Goal: Information Seeking & Learning: Learn about a topic

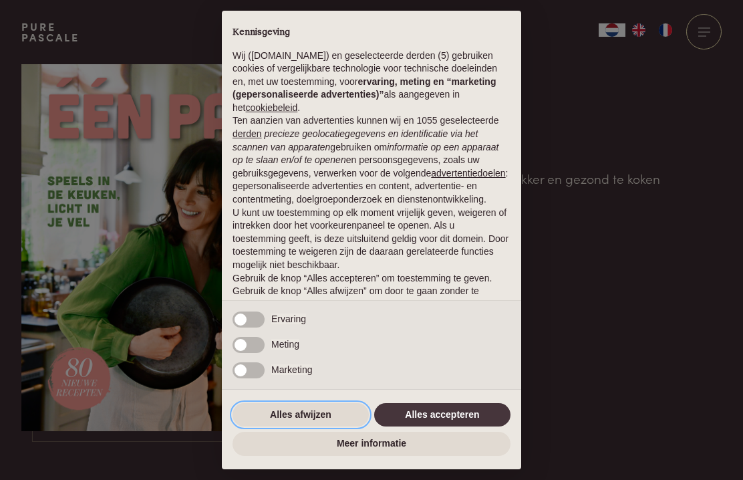
click at [335, 415] on button "Alles afwijzen" at bounding box center [301, 415] width 136 height 24
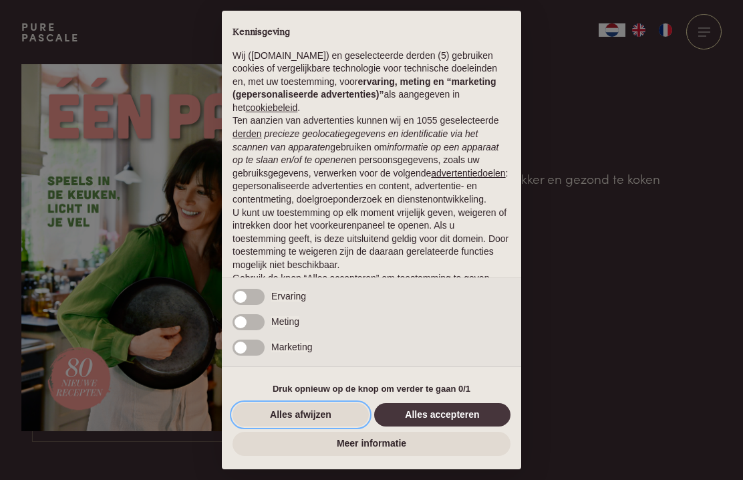
scroll to position [48, 0]
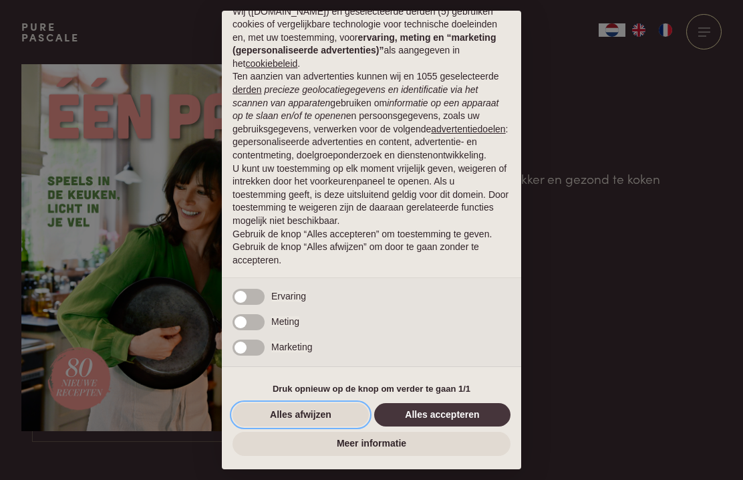
click at [348, 417] on button "Alles afwijzen" at bounding box center [301, 415] width 136 height 24
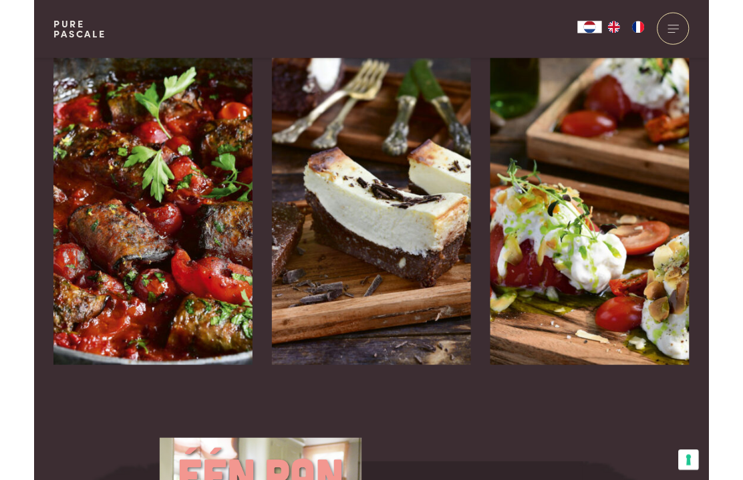
scroll to position [2127, 0]
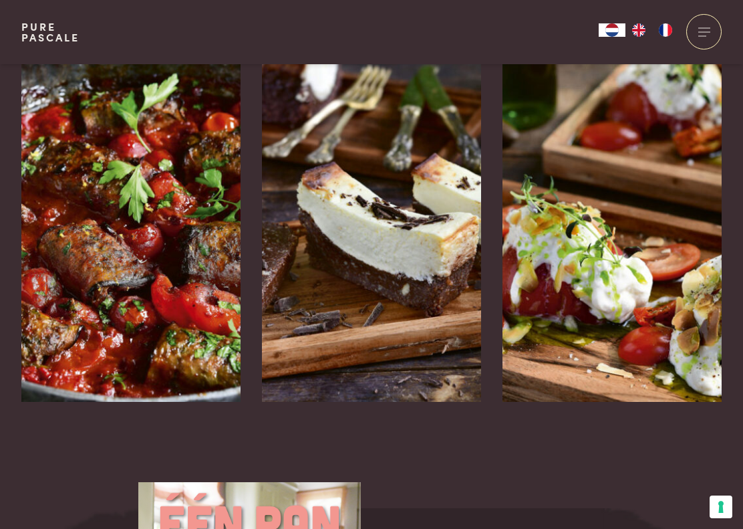
click at [61, 422] on h3 "Aubergine-gehaktrolletjes in tomatensaus" at bounding box center [107, 456] width 173 height 69
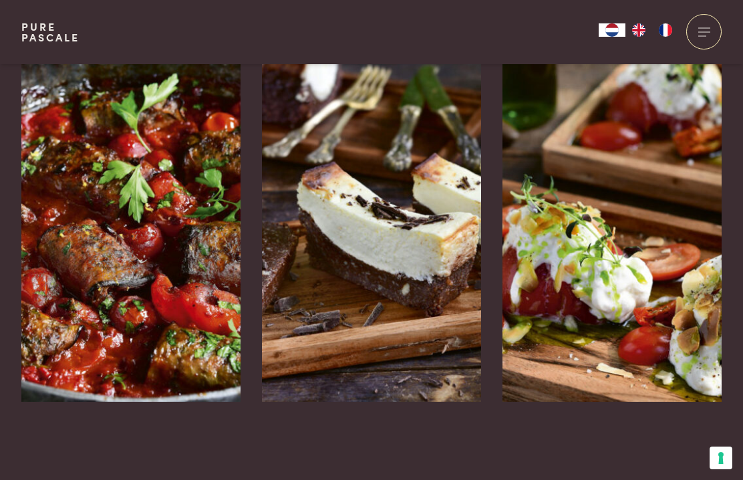
click at [420, 229] on img at bounding box center [371, 201] width 219 height 401
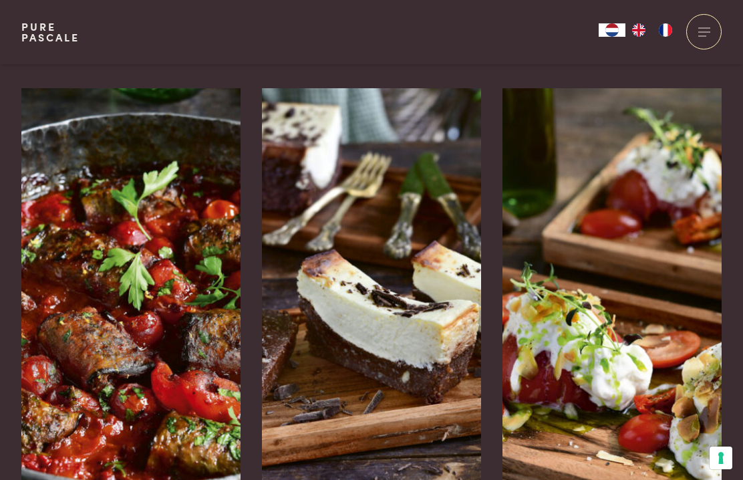
scroll to position [2039, 0]
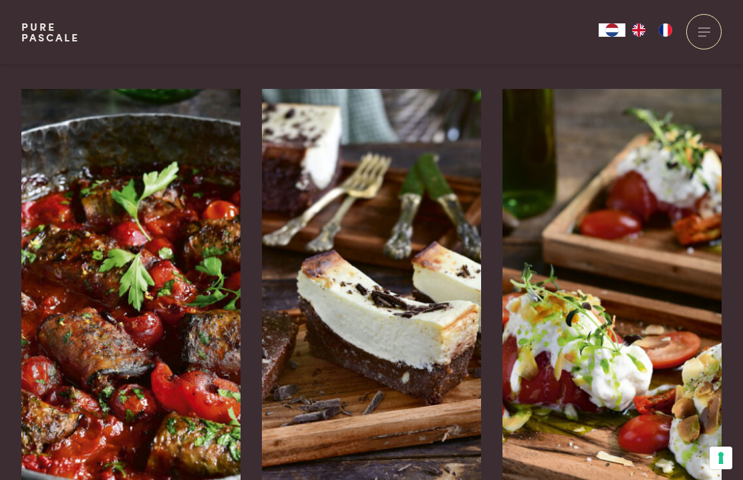
click at [660, 222] on img at bounding box center [611, 289] width 219 height 401
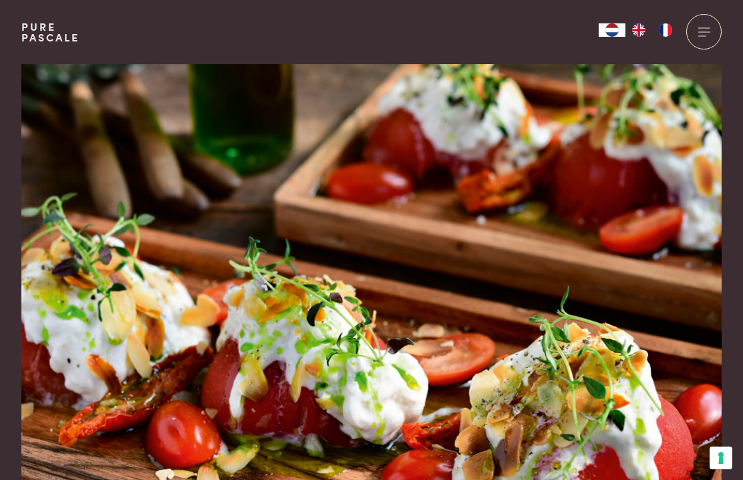
click at [672, 357] on img at bounding box center [371, 274] width 700 height 420
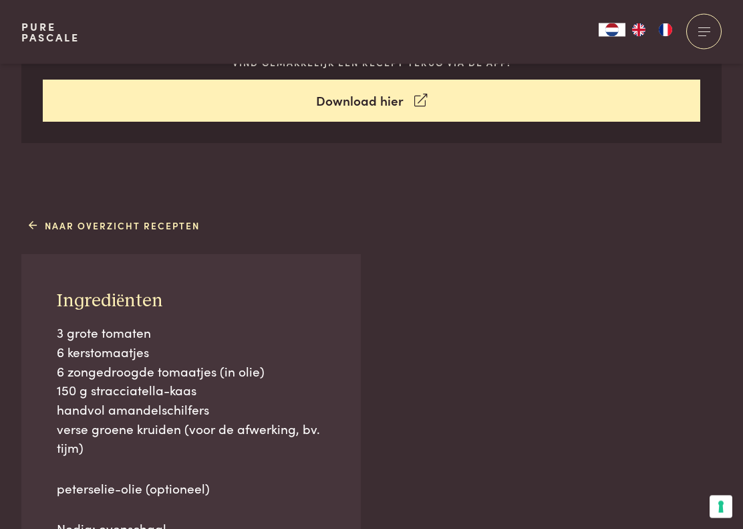
scroll to position [643, 0]
